Goal: Navigation & Orientation: Find specific page/section

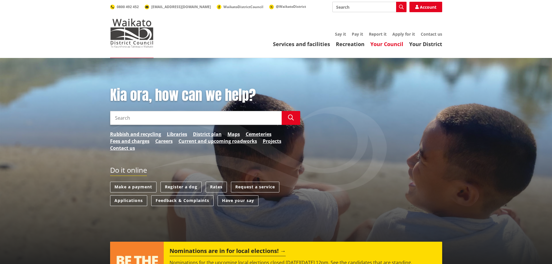
click at [386, 42] on link "Your Council" at bounding box center [386, 44] width 33 height 7
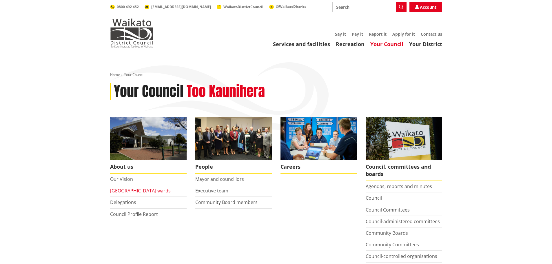
click at [137, 193] on link "Waikato district wards" at bounding box center [140, 191] width 61 height 6
click at [295, 44] on link "Services and facilities" at bounding box center [301, 44] width 57 height 7
